Goal: Navigation & Orientation: Find specific page/section

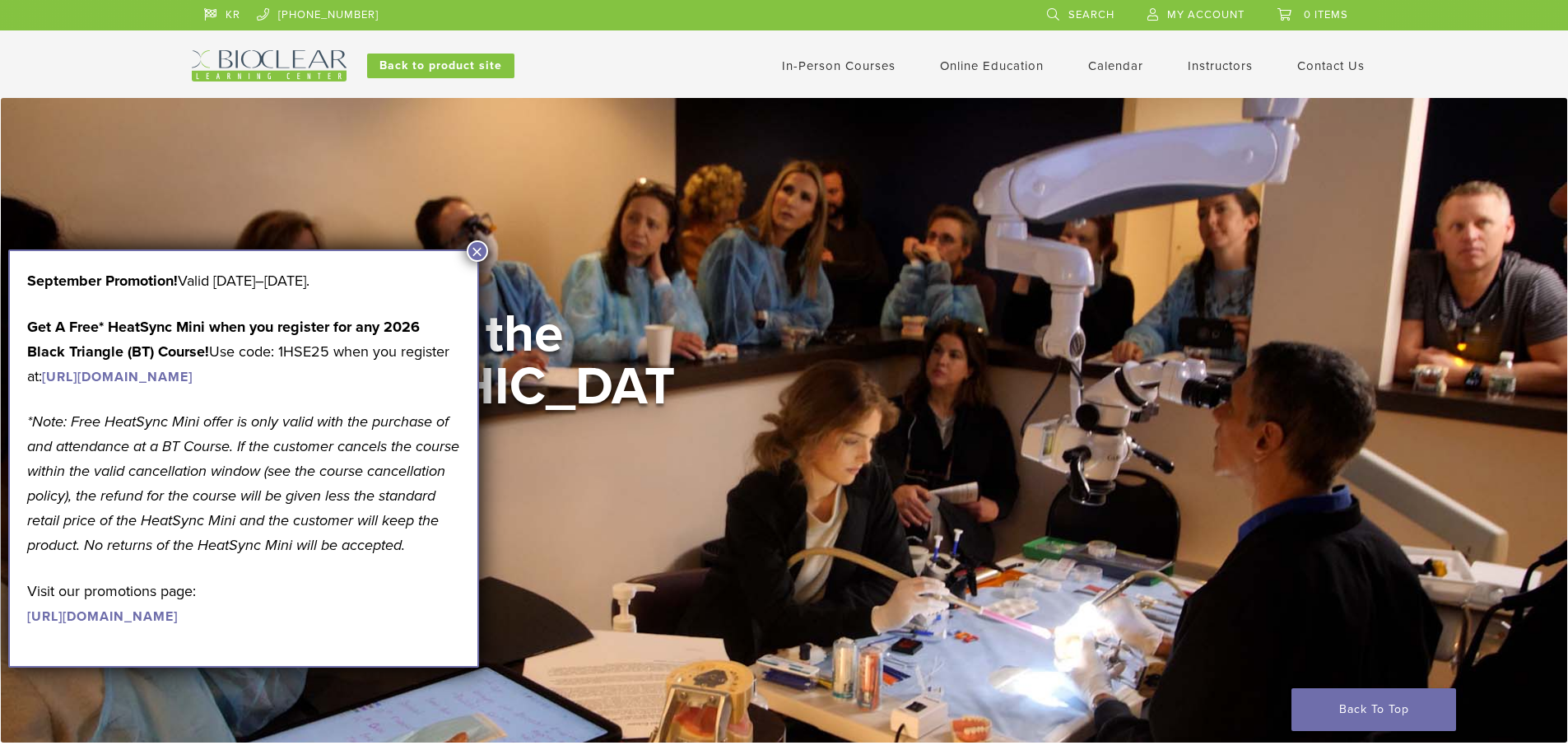
click at [1235, 60] on link "Instructors" at bounding box center [1220, 66] width 65 height 15
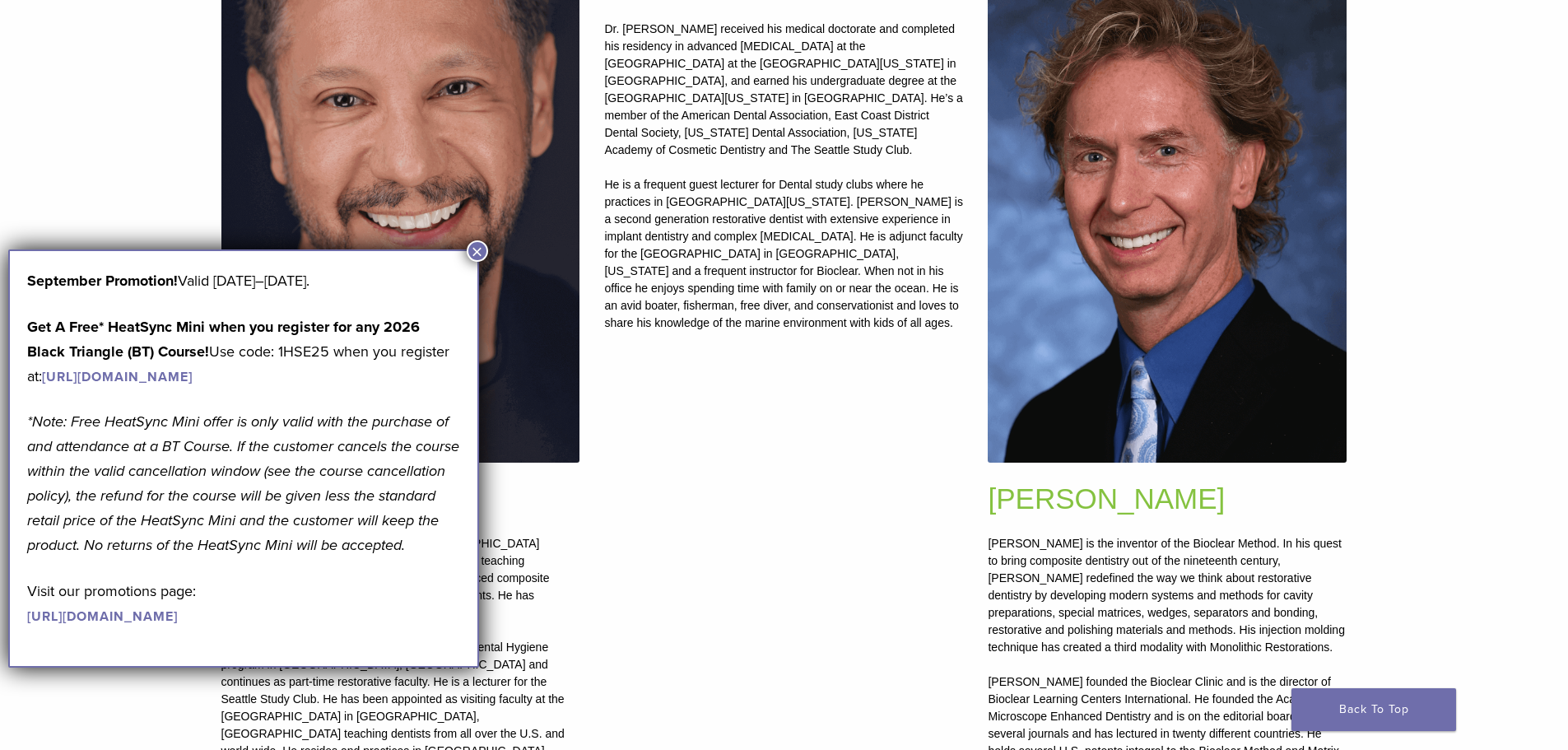
scroll to position [741, 0]
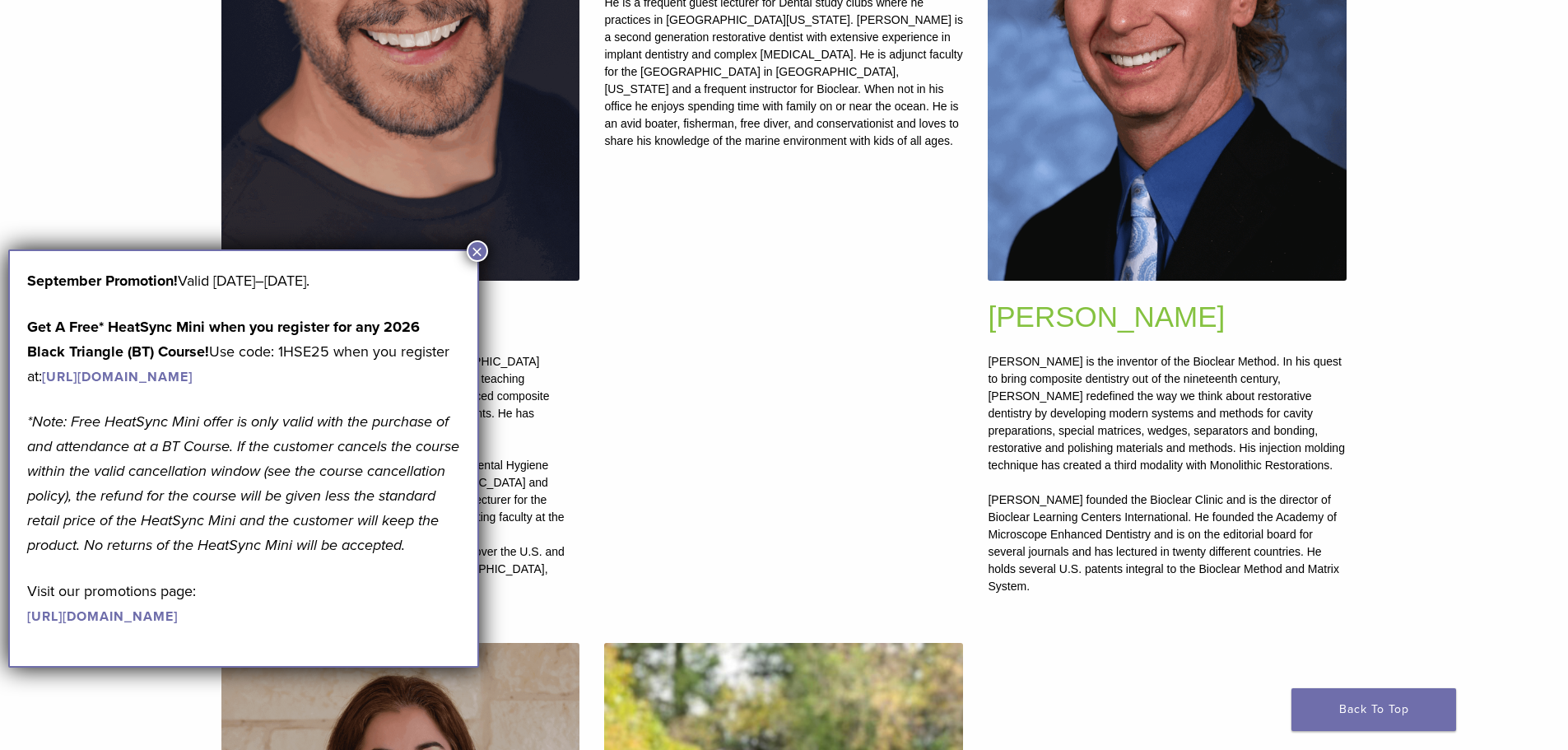
click at [479, 251] on button "×" at bounding box center [477, 252] width 22 height 22
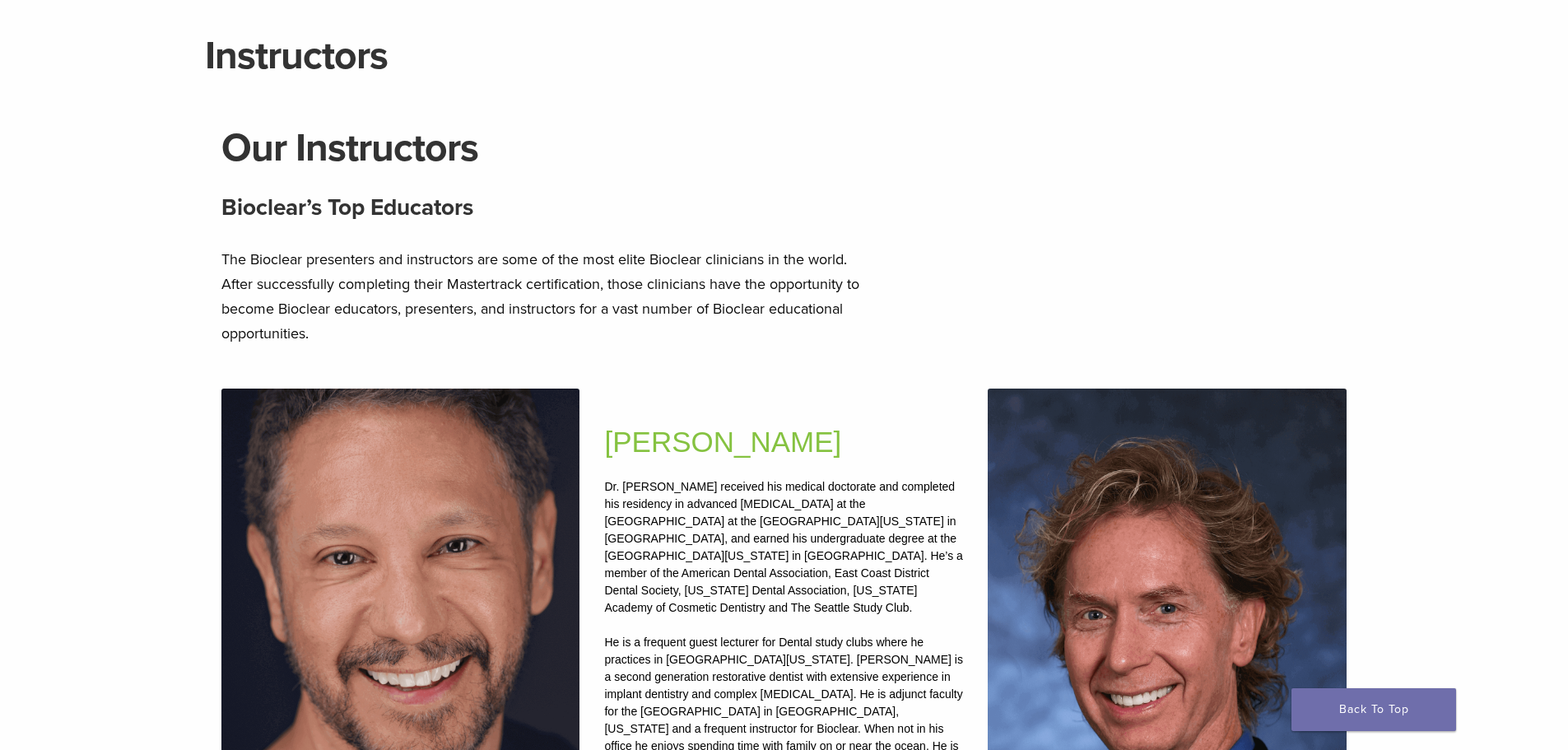
scroll to position [0, 0]
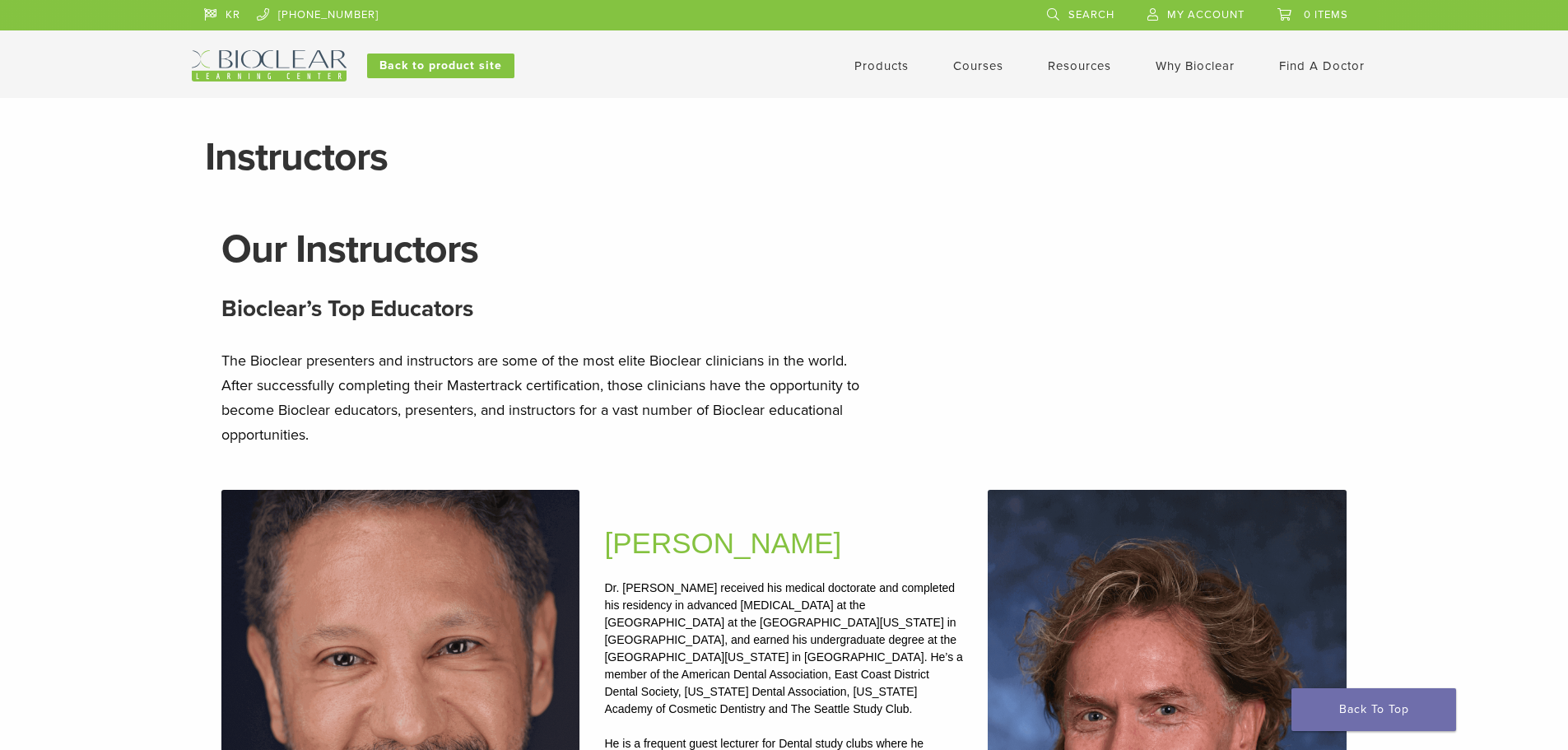
click at [1200, 65] on link "Why Bioclear" at bounding box center [1196, 66] width 79 height 15
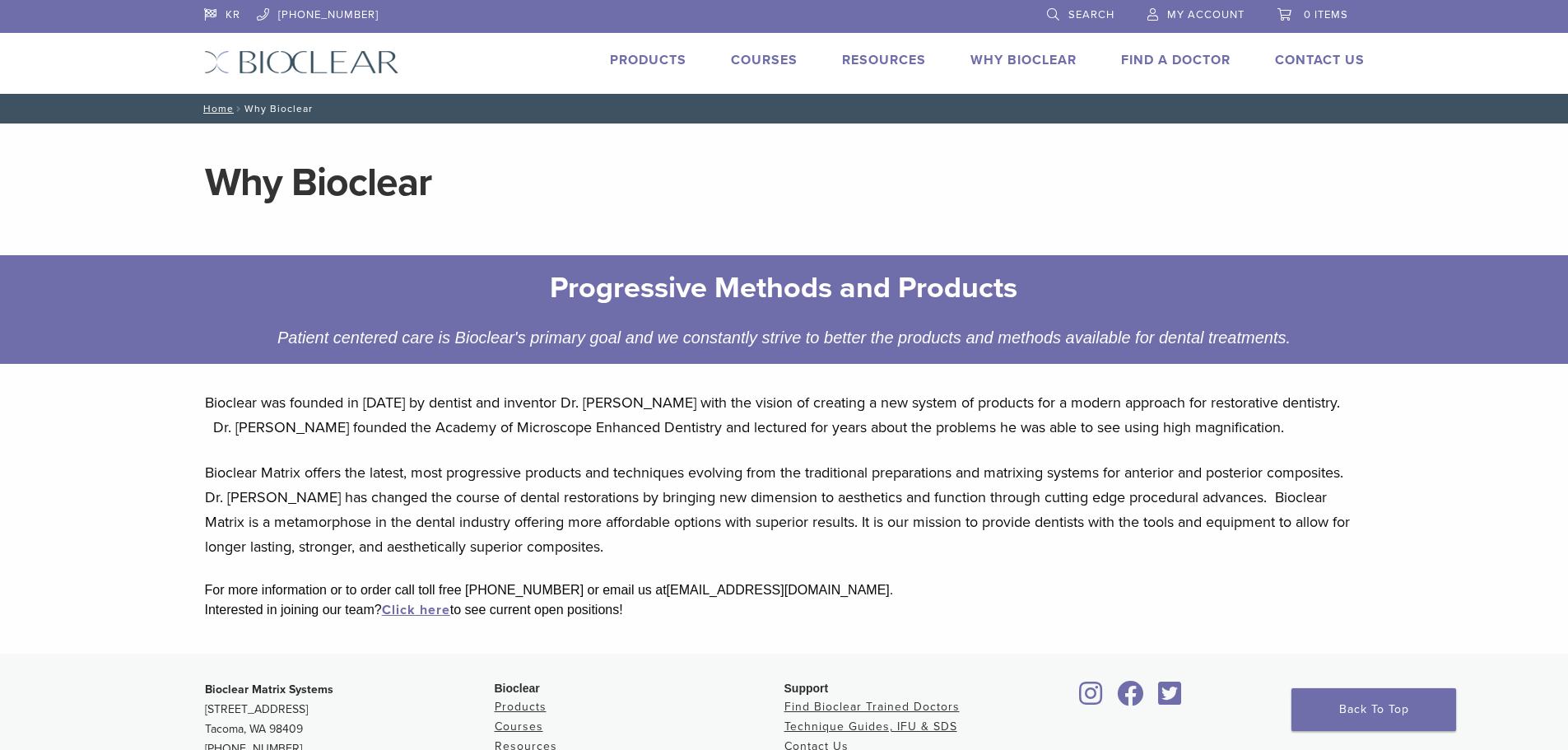
click at [1205, 61] on link "Find A Doctor" at bounding box center [1176, 60] width 109 height 17
